Goal: Task Accomplishment & Management: Complete application form

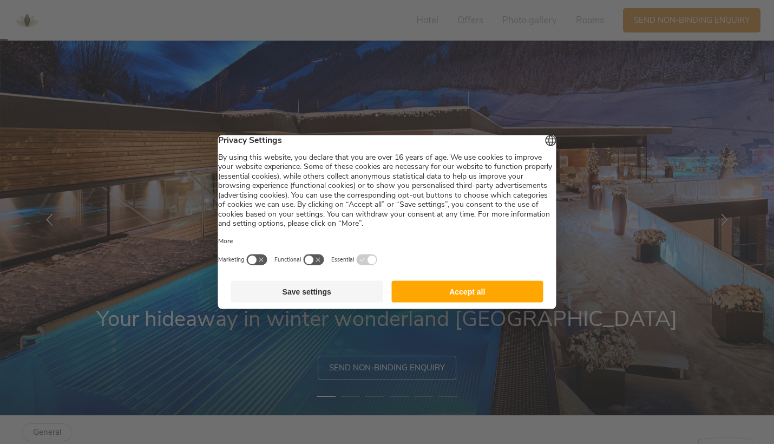
click at [342, 298] on button "Save settings" at bounding box center [307, 292] width 152 height 22
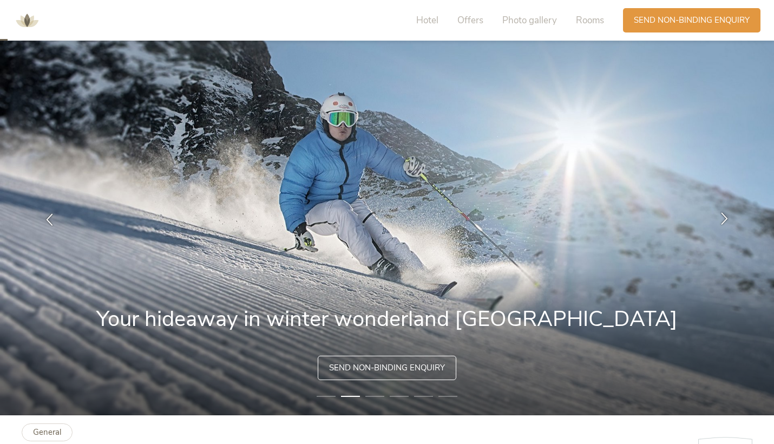
click at [727, 218] on icon at bounding box center [725, 218] width 12 height 12
click at [723, 218] on icon at bounding box center [725, 218] width 12 height 12
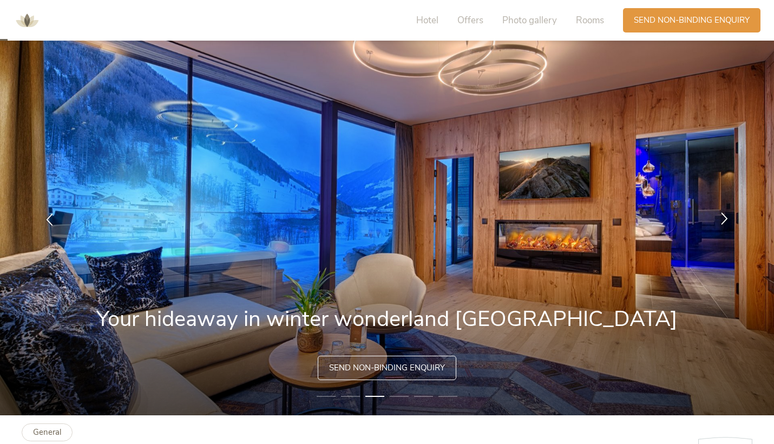
click at [726, 218] on icon at bounding box center [725, 218] width 12 height 12
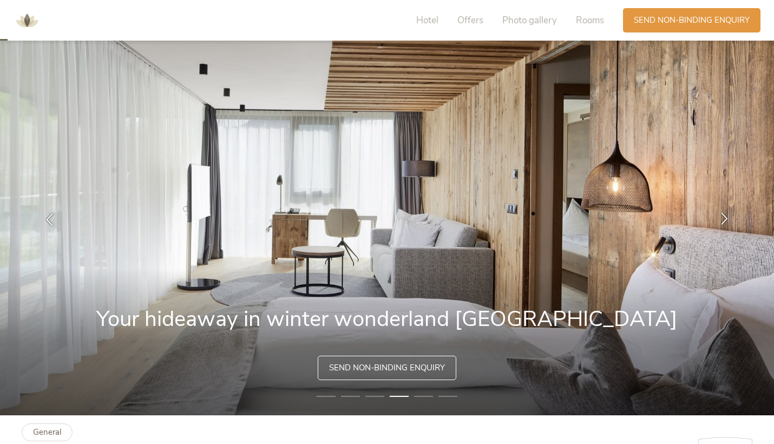
click at [726, 218] on icon at bounding box center [725, 218] width 12 height 12
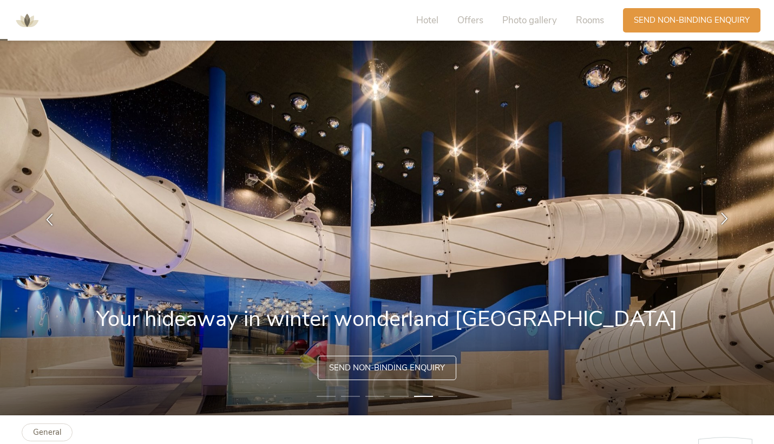
click at [726, 218] on icon at bounding box center [725, 218] width 12 height 12
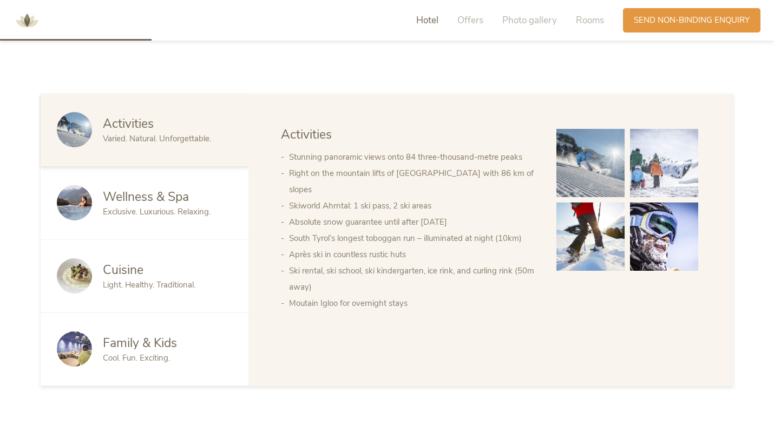
scroll to position [580, 0]
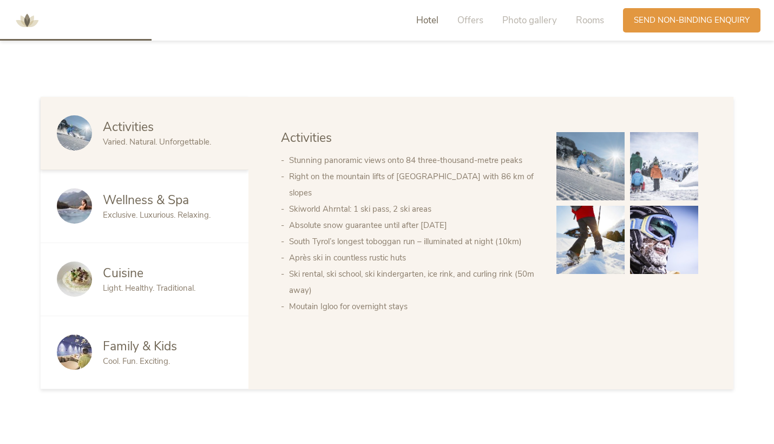
click at [193, 192] on div "Wellness & Spa" at bounding box center [167, 200] width 129 height 17
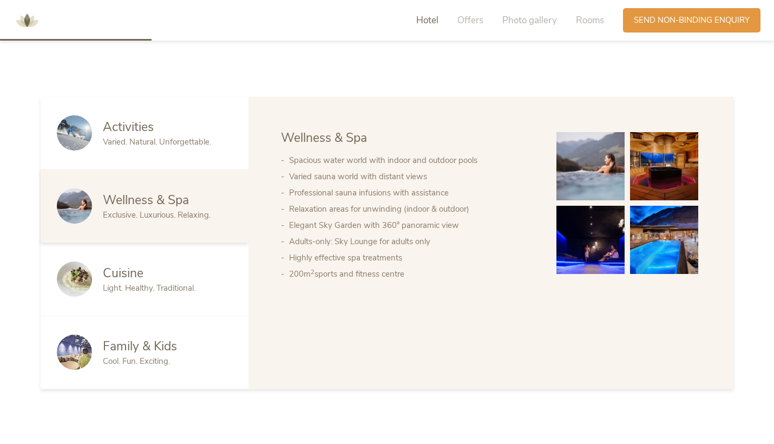
click at [148, 265] on div "Cuisine" at bounding box center [167, 273] width 129 height 17
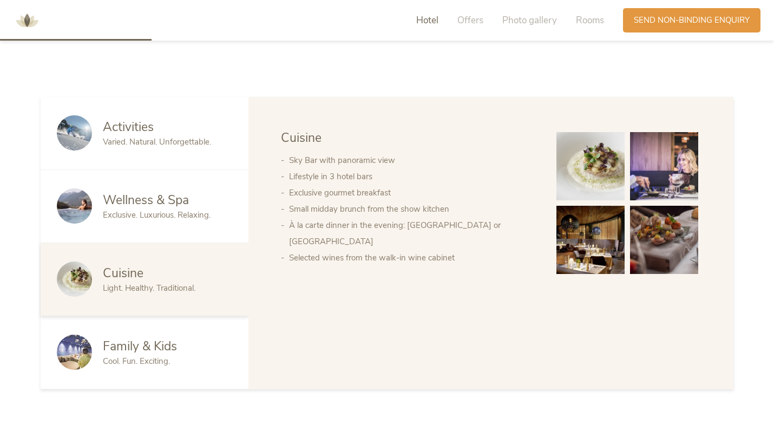
click at [155, 338] on span "Family & Kids" at bounding box center [140, 346] width 74 height 17
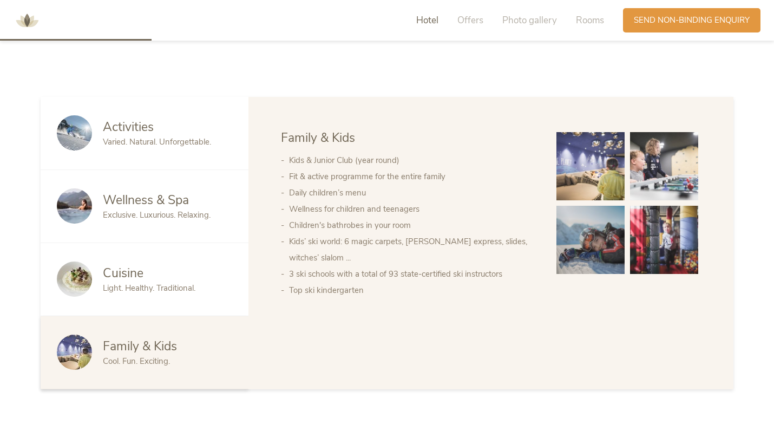
click at [217, 119] on div "Activities" at bounding box center [167, 127] width 129 height 17
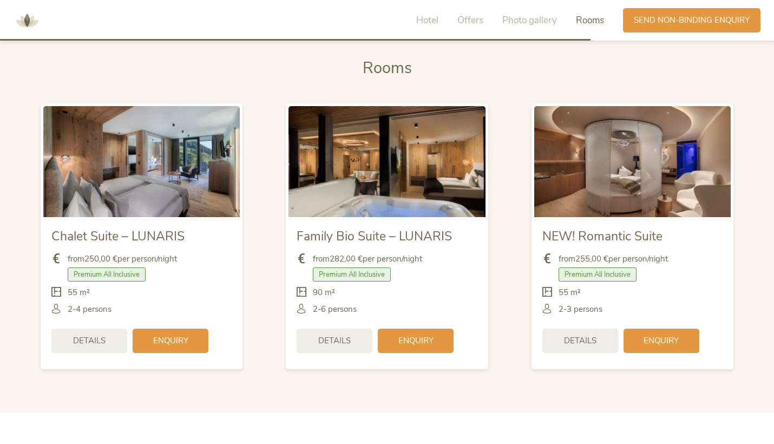
scroll to position [2269, 0]
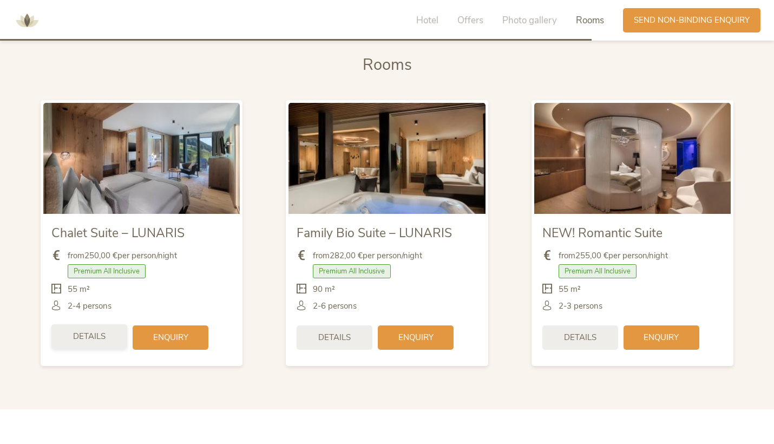
click at [85, 325] on div "Details" at bounding box center [89, 336] width 76 height 24
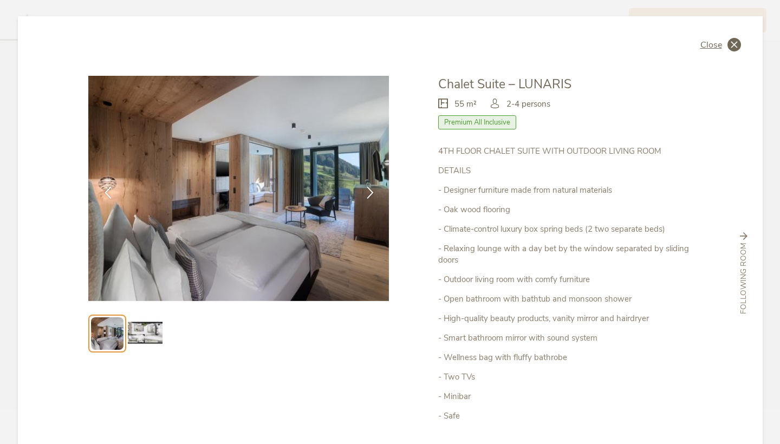
click at [729, 43] on icon at bounding box center [734, 45] width 14 height 14
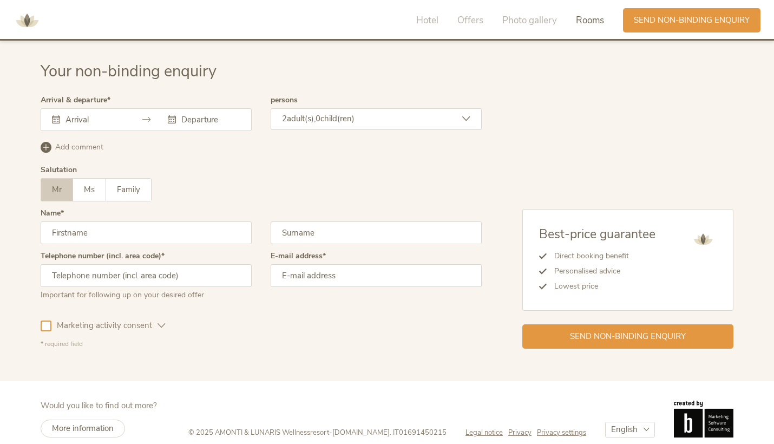
scroll to position [2969, 0]
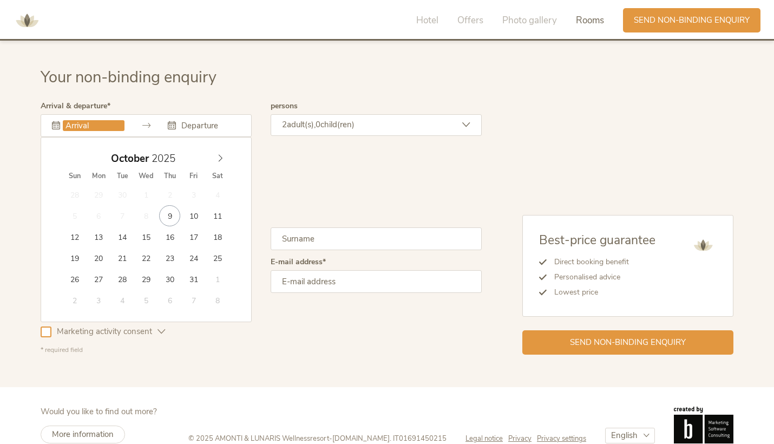
click at [97, 120] on input "text" at bounding box center [94, 125] width 62 height 11
click at [217, 154] on icon at bounding box center [221, 158] width 8 height 8
type input "30.11.2025"
type input "01.12.2025"
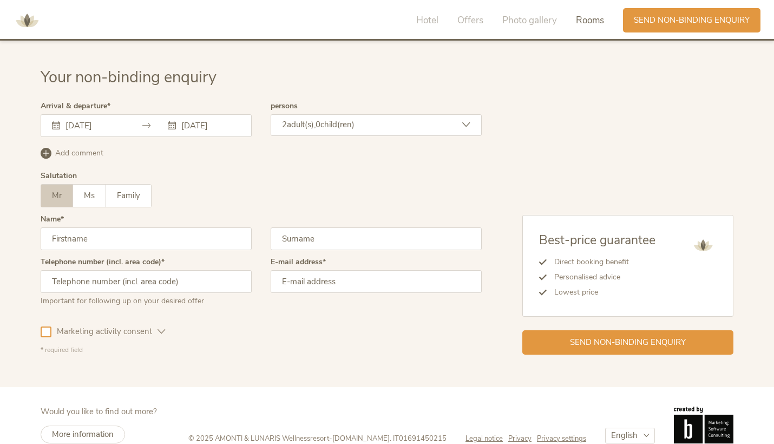
click at [120, 120] on input "30.11.2025" at bounding box center [94, 125] width 62 height 11
click at [303, 184] on div "Mr Ms Family Mr Ms Family" at bounding box center [261, 195] width 441 height 23
click at [97, 114] on div "29.11.2025 01.12.2025" at bounding box center [146, 125] width 211 height 23
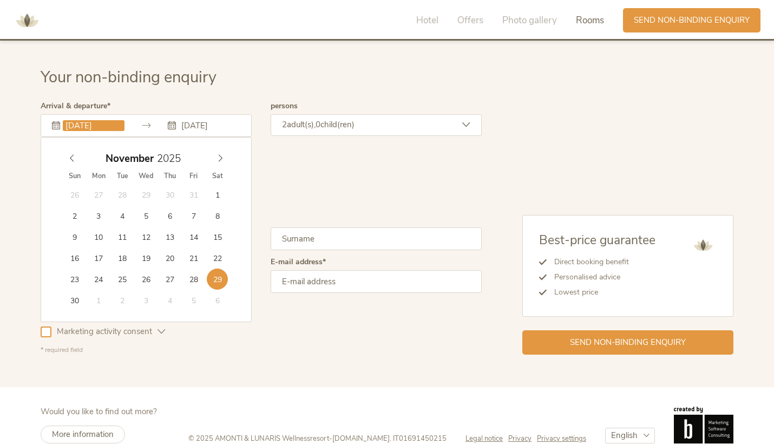
click at [97, 120] on input "29.11.2025" at bounding box center [94, 125] width 62 height 11
type input "28.11.2025"
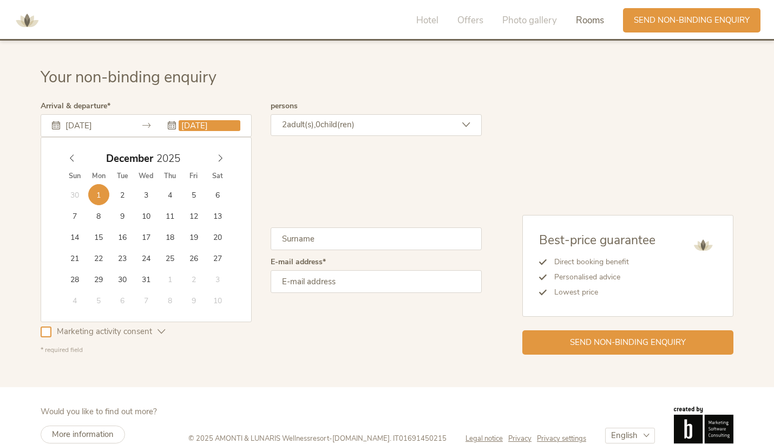
click at [314, 172] on div "Salutation Mr Ms Family Mr Ms Family" at bounding box center [261, 193] width 441 height 43
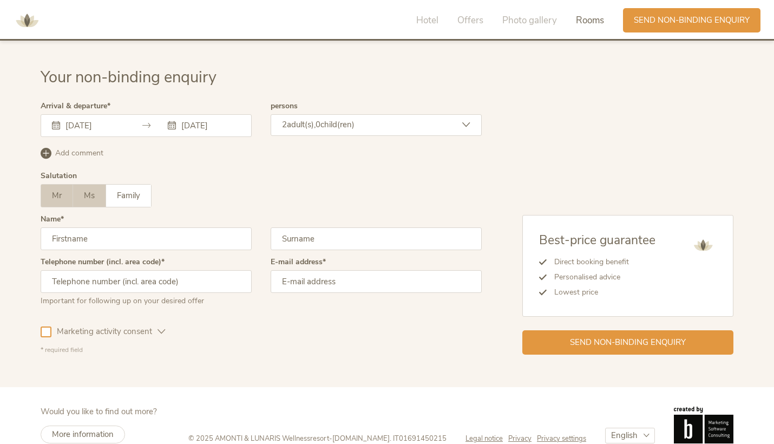
click at [86, 185] on label "Ms" at bounding box center [89, 196] width 33 height 22
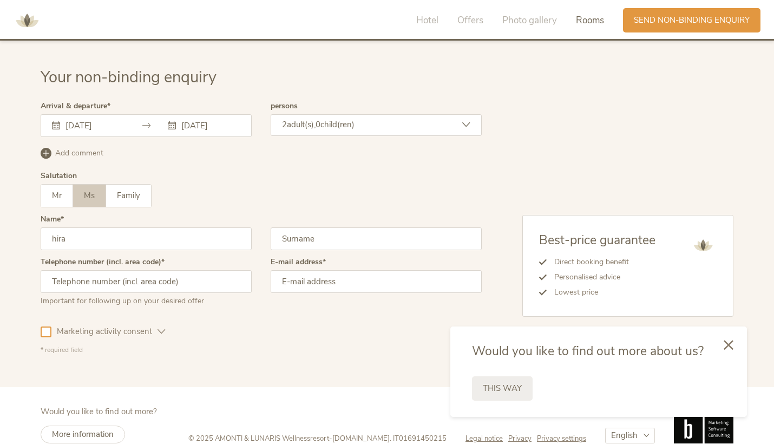
type input "hira"
type input "martins"
type input "hiramartina@mail.com"
type input "07410378364"
click at [254, 321] on div "Marketing activity consent Profiling activity consent" at bounding box center [261, 329] width 441 height 31
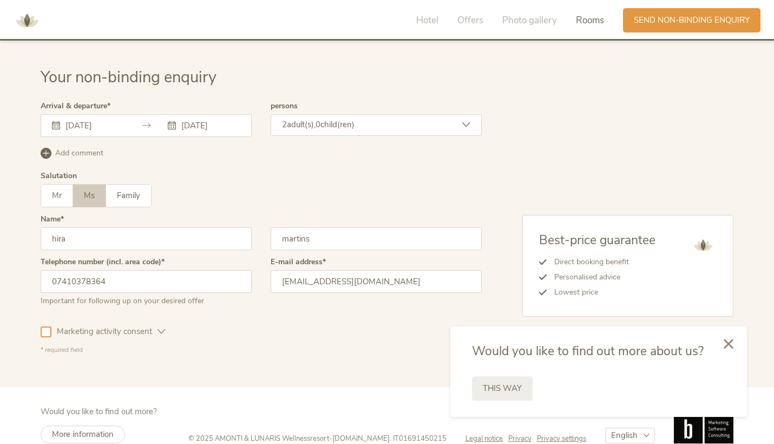
click at [738, 341] on div at bounding box center [728, 344] width 37 height 38
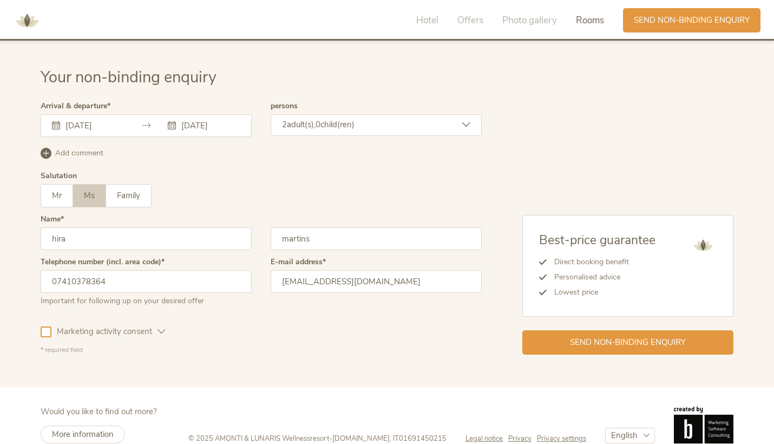
click at [47, 148] on icon at bounding box center [46, 153] width 11 height 11
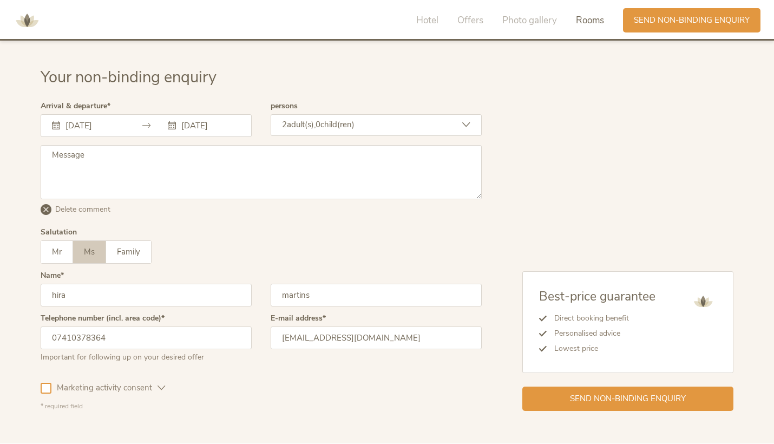
click at [85, 145] on textarea at bounding box center [261, 172] width 441 height 54
type textarea "birthday"
click at [279, 272] on div "martins" at bounding box center [376, 293] width 211 height 43
click at [344, 240] on div "Mr Ms Family Mr Ms Family" at bounding box center [261, 251] width 441 height 23
click at [606, 392] on span "Send non-binding enquiry" at bounding box center [628, 397] width 116 height 11
